Goal: Browse casually

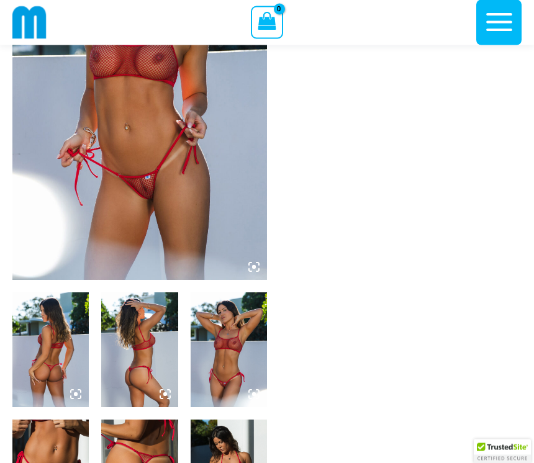
scroll to position [169, 0]
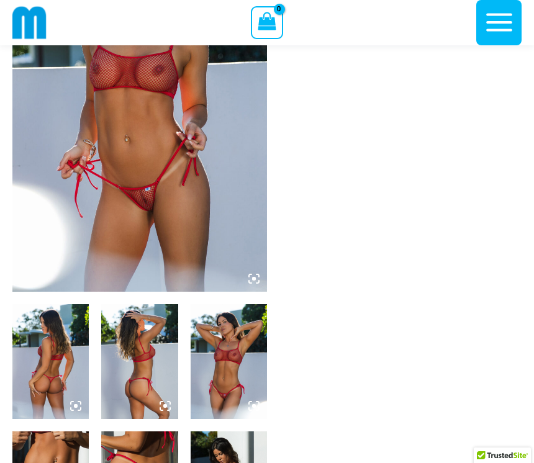
click at [166, 195] on img at bounding box center [139, 101] width 254 height 382
click at [262, 274] on img at bounding box center [139, 101] width 254 height 382
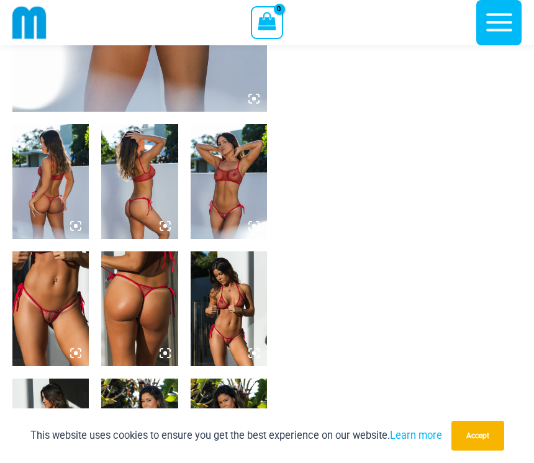
scroll to position [354, 0]
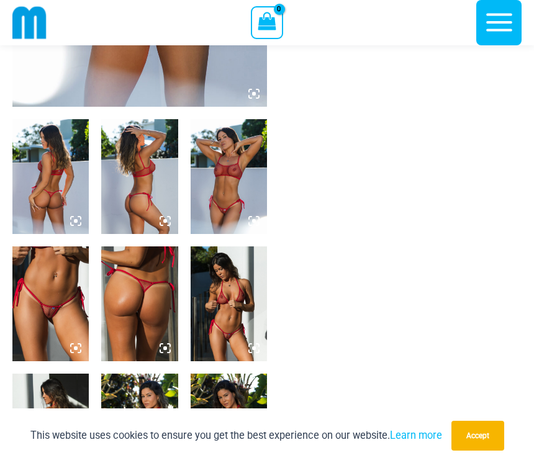
click at [51, 306] on img at bounding box center [50, 303] width 76 height 115
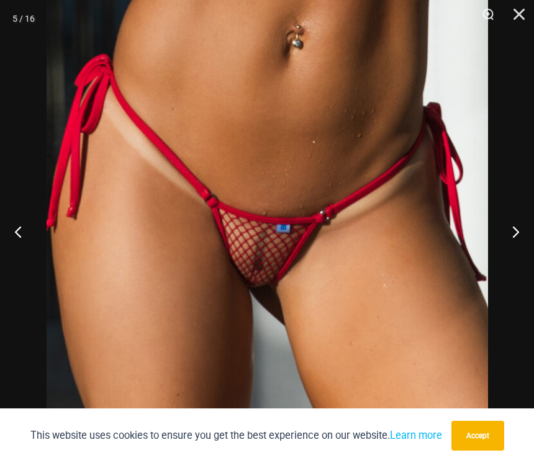
click at [520, 14] on button "Close" at bounding box center [514, 18] width 31 height 37
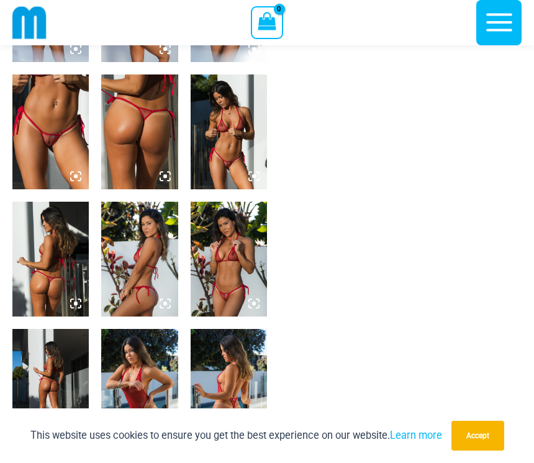
scroll to position [524, 0]
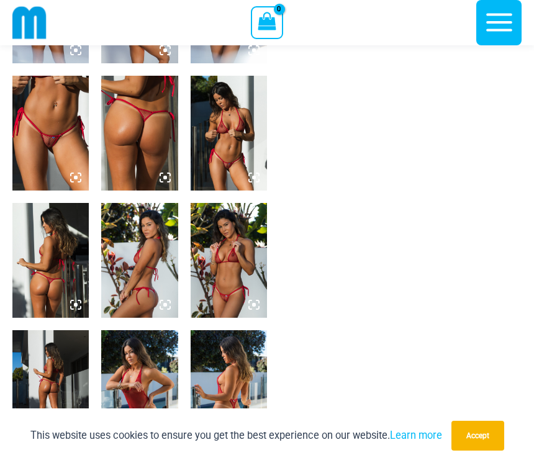
click at [232, 143] on img at bounding box center [229, 133] width 76 height 115
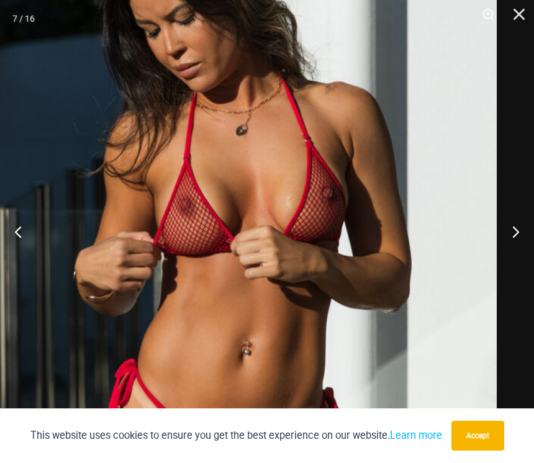
click at [520, 15] on button "Close" at bounding box center [514, 18] width 31 height 37
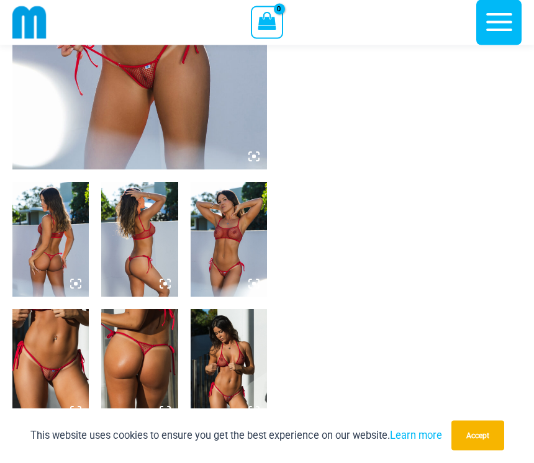
click at [227, 258] on img at bounding box center [229, 239] width 76 height 115
click at [236, 264] on img at bounding box center [229, 239] width 76 height 115
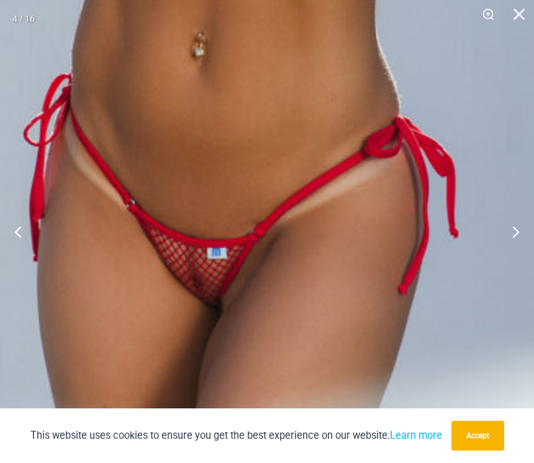
click at [513, 235] on button "Next" at bounding box center [510, 231] width 47 height 62
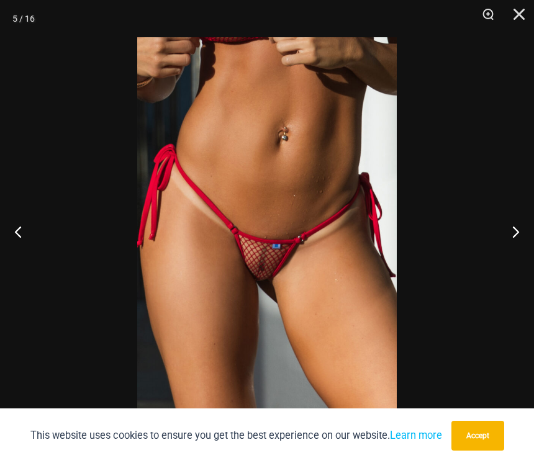
click at [518, 238] on button "Next" at bounding box center [510, 231] width 47 height 62
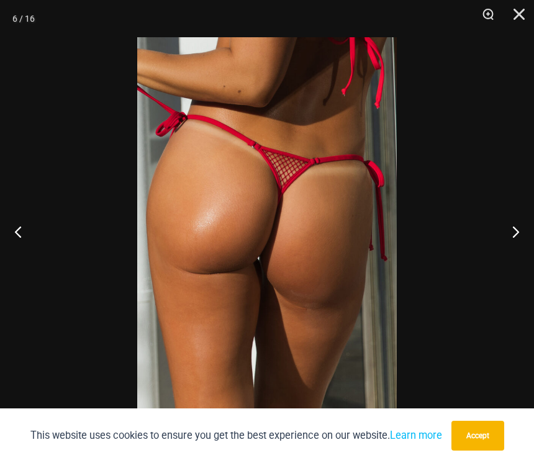
click at [518, 240] on button "Next" at bounding box center [510, 231] width 47 height 62
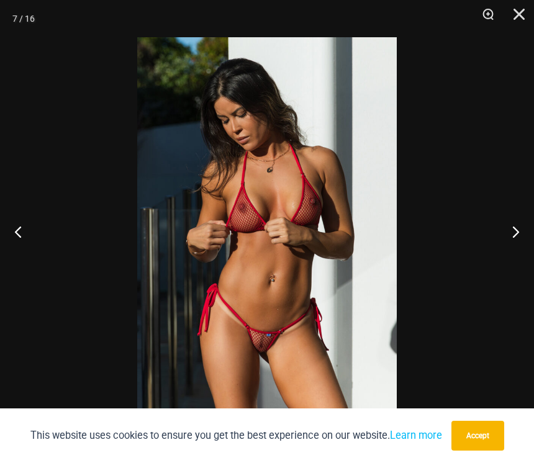
click at [521, 240] on button "Next" at bounding box center [510, 231] width 47 height 62
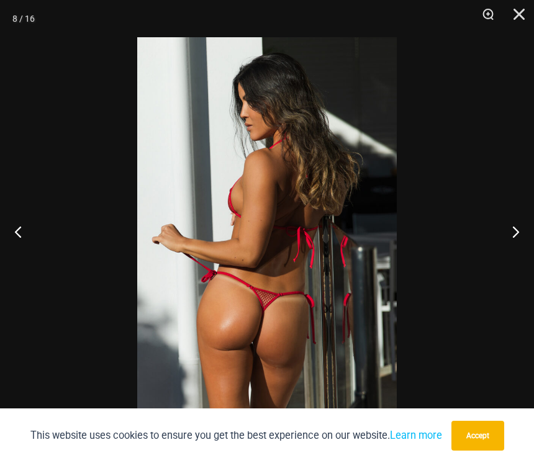
click at [521, 241] on button "Next" at bounding box center [510, 231] width 47 height 62
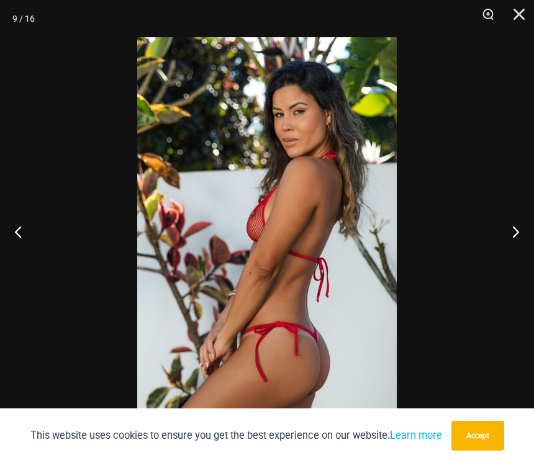
click at [527, 233] on button "Next" at bounding box center [510, 231] width 47 height 62
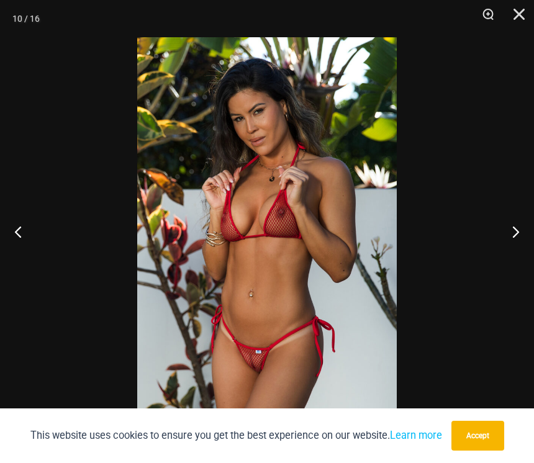
click at [524, 235] on button "Next" at bounding box center [510, 231] width 47 height 62
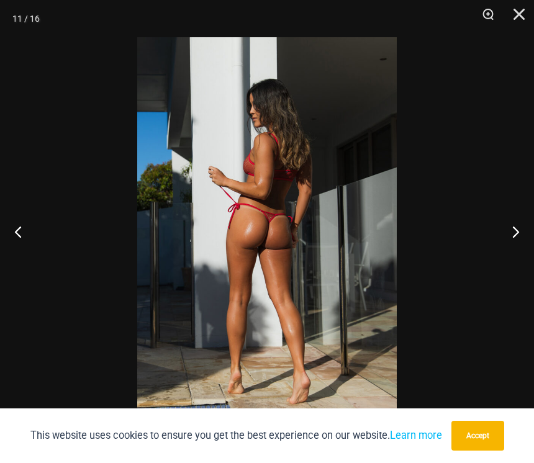
click at [522, 235] on button "Next" at bounding box center [510, 231] width 47 height 62
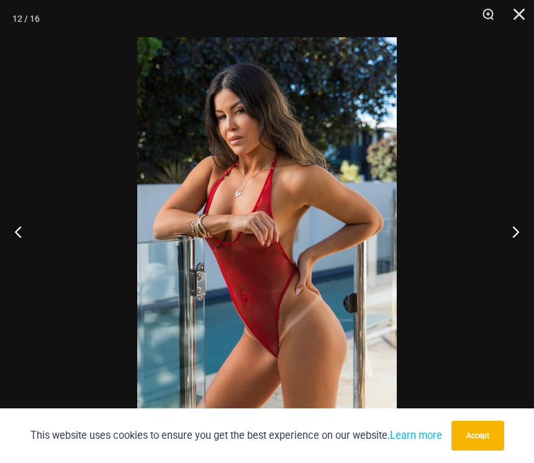
click at [515, 242] on button "Next" at bounding box center [510, 231] width 47 height 62
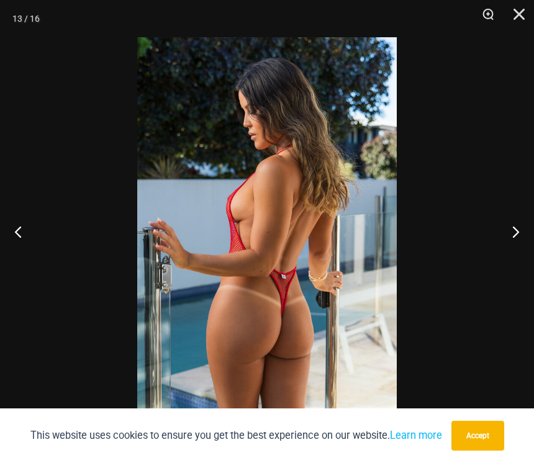
click at [518, 241] on button "Next" at bounding box center [510, 231] width 47 height 62
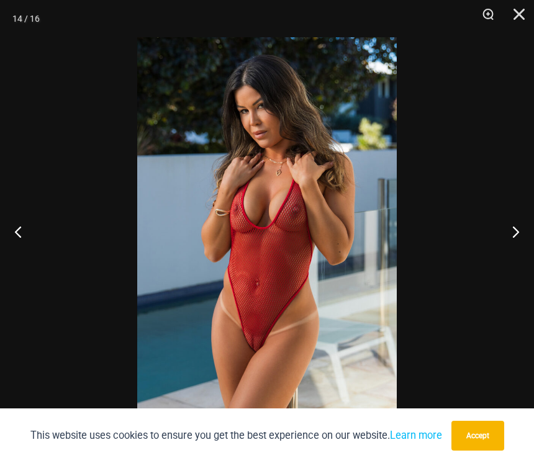
click at [518, 241] on button "Next" at bounding box center [510, 231] width 47 height 62
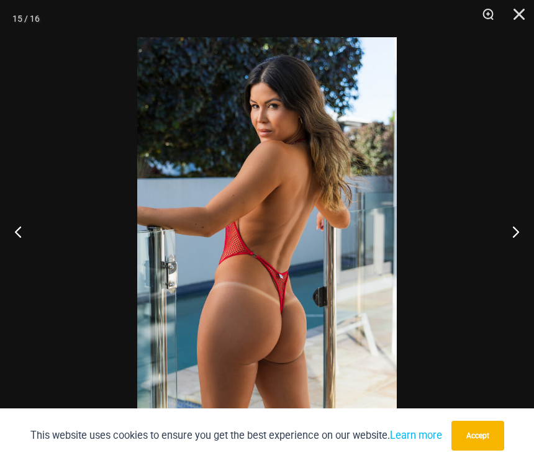
click at [15, 227] on button "Previous" at bounding box center [23, 231] width 47 height 62
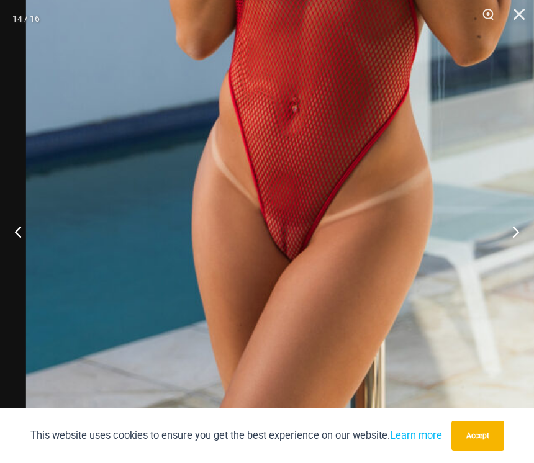
click at [512, 15] on button "Close" at bounding box center [514, 18] width 31 height 37
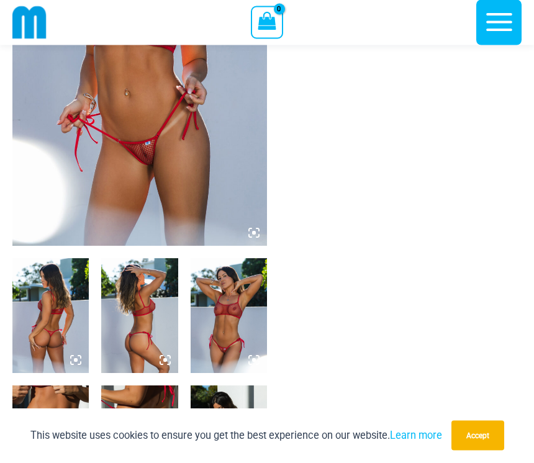
scroll to position [0, 0]
